Goal: Navigation & Orientation: Find specific page/section

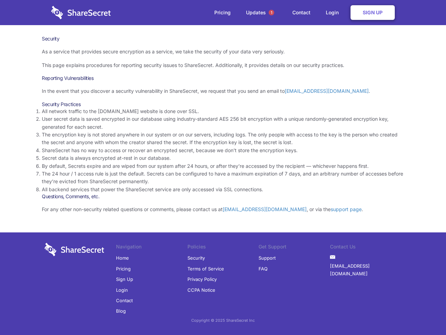
click at [223, 167] on li "By default, Secrets expire and are wiped from our system after 24 hours, or aft…" at bounding box center [223, 166] width 362 height 8
click at [271, 13] on span "1" at bounding box center [272, 13] width 6 height 6
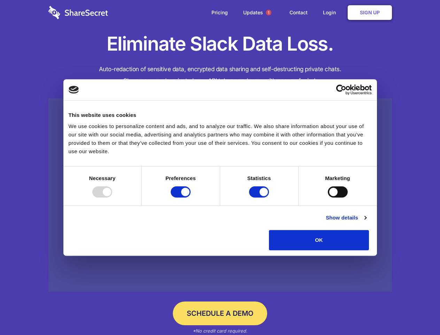
click at [112, 197] on div at bounding box center [102, 191] width 20 height 11
click at [191, 197] on input "Preferences" at bounding box center [181, 191] width 20 height 11
checkbox input "false"
click at [260, 197] on input "Statistics" at bounding box center [259, 191] width 20 height 11
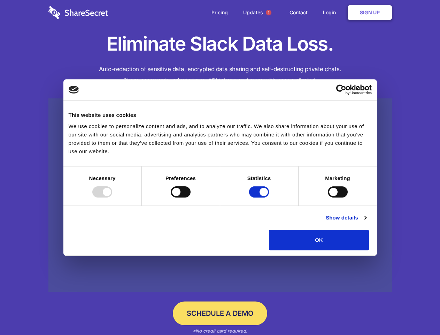
checkbox input "false"
click at [328, 197] on input "Marketing" at bounding box center [338, 191] width 20 height 11
checkbox input "true"
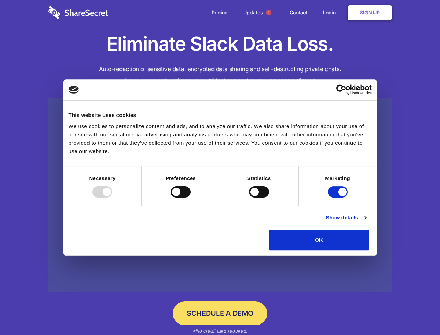
click at [366, 222] on link "Show details" at bounding box center [346, 217] width 40 height 8
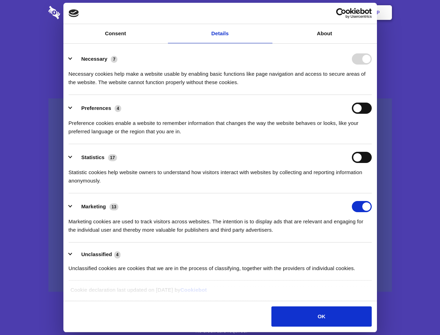
click at [372, 95] on li "Necessary 7 Necessary cookies help make a website usable by enabling basic func…" at bounding box center [220, 70] width 303 height 49
click at [268, 13] on span "1" at bounding box center [269, 13] width 6 height 6
